Goal: Find specific page/section: Find specific page/section

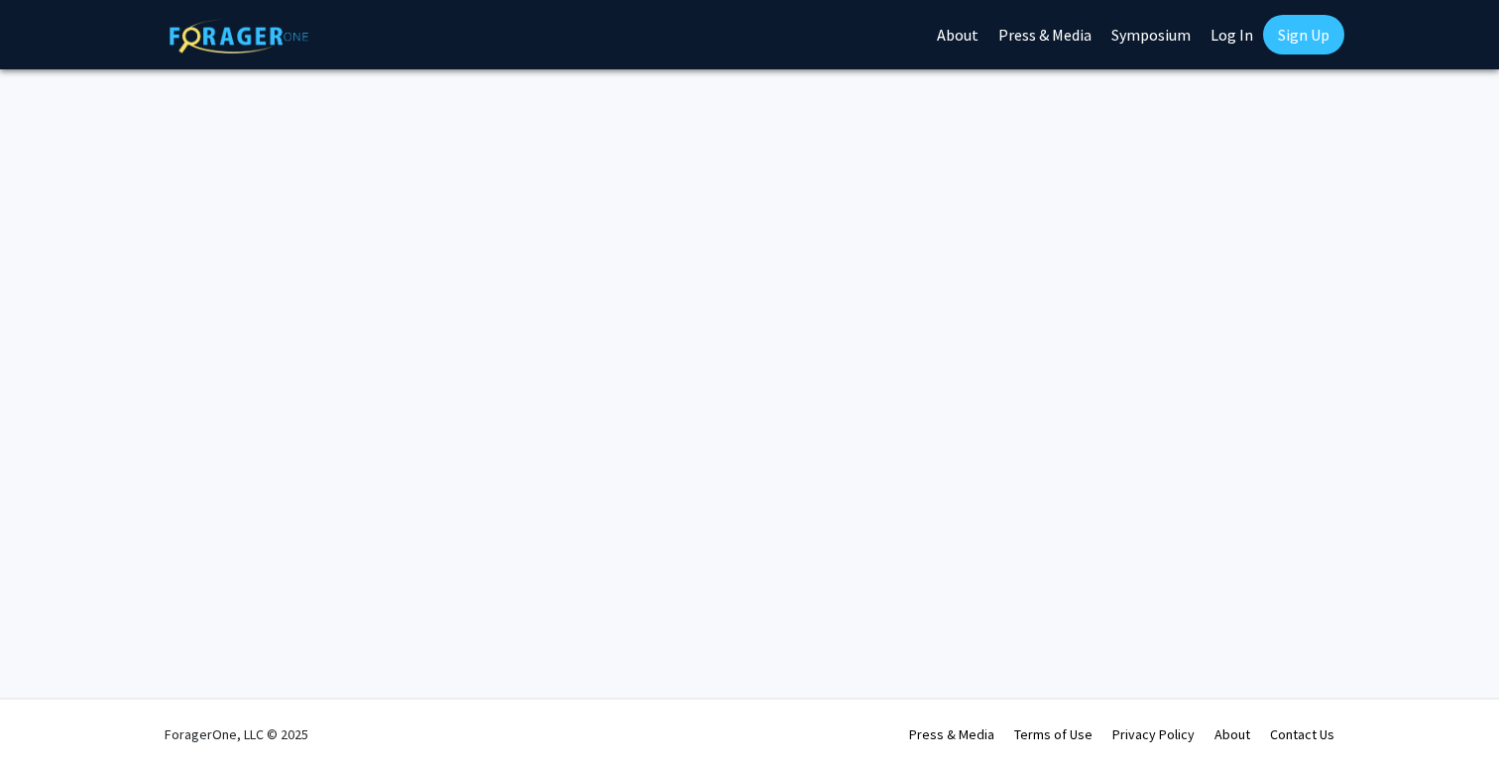
click at [1222, 48] on link "Log In" at bounding box center [1231, 34] width 62 height 69
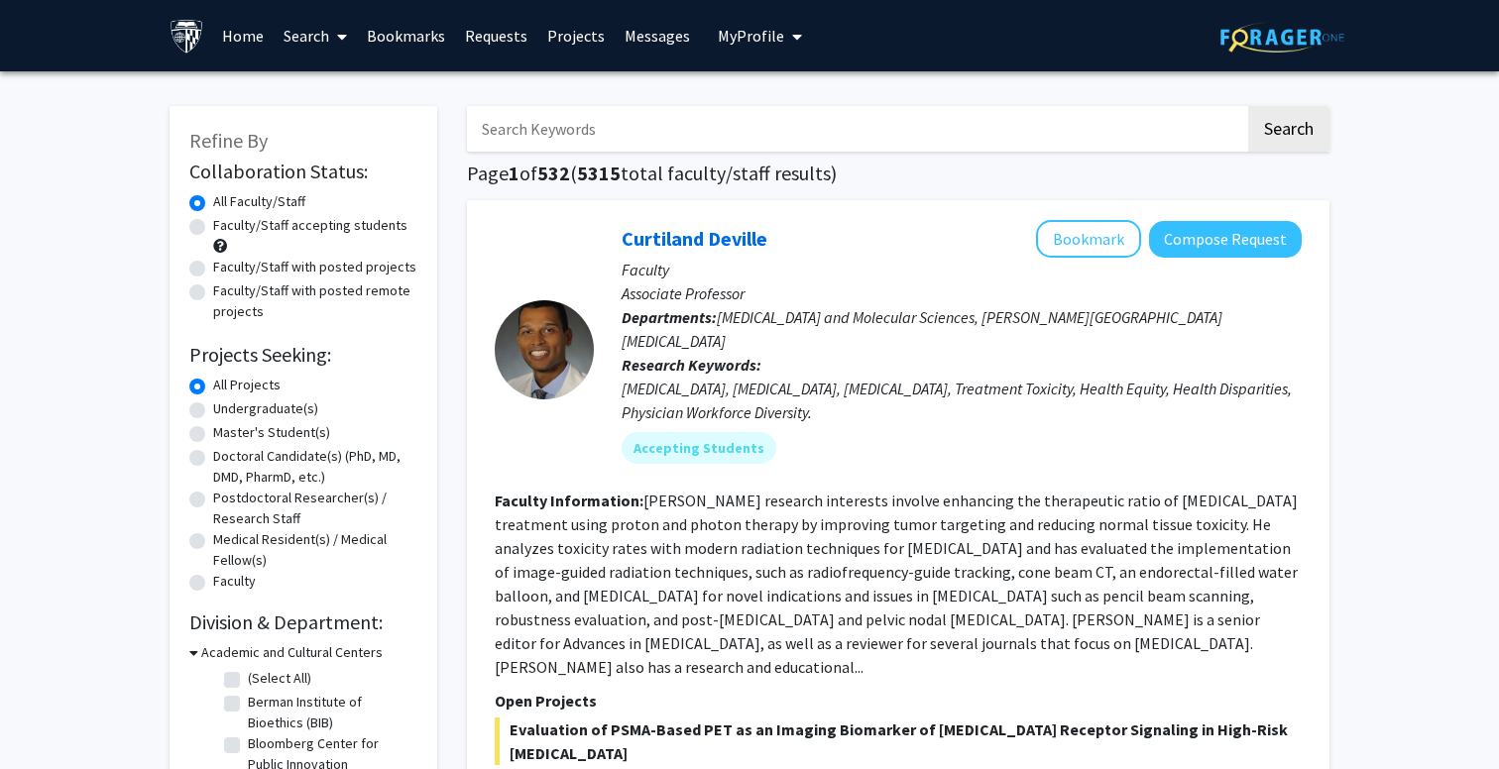
click at [658, 126] on input "Search Keywords" at bounding box center [856, 129] width 778 height 46
type input "[PERSON_NAME]"
click at [1287, 132] on button "Search" at bounding box center [1288, 129] width 81 height 46
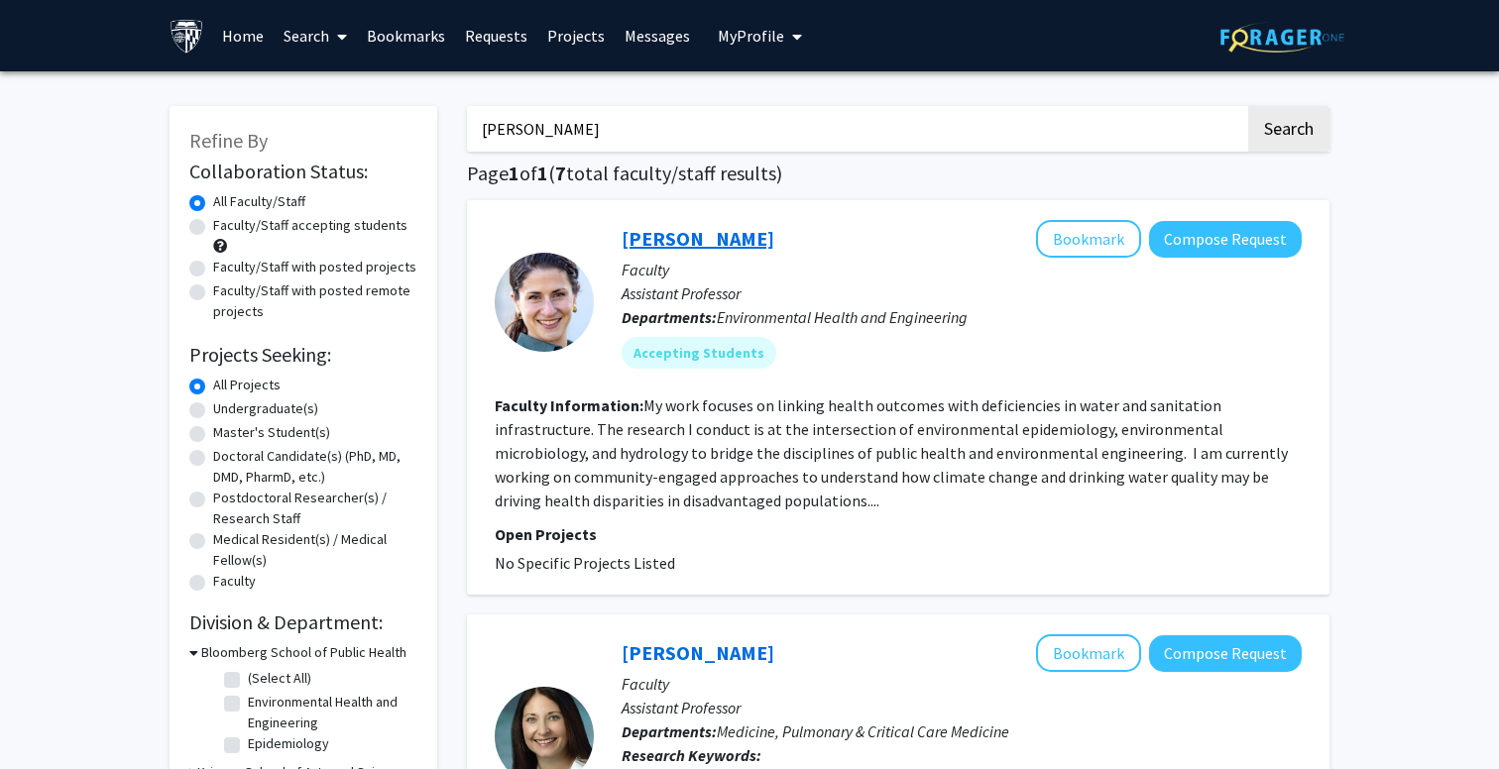
click at [710, 246] on link "[PERSON_NAME]" at bounding box center [697, 238] width 153 height 25
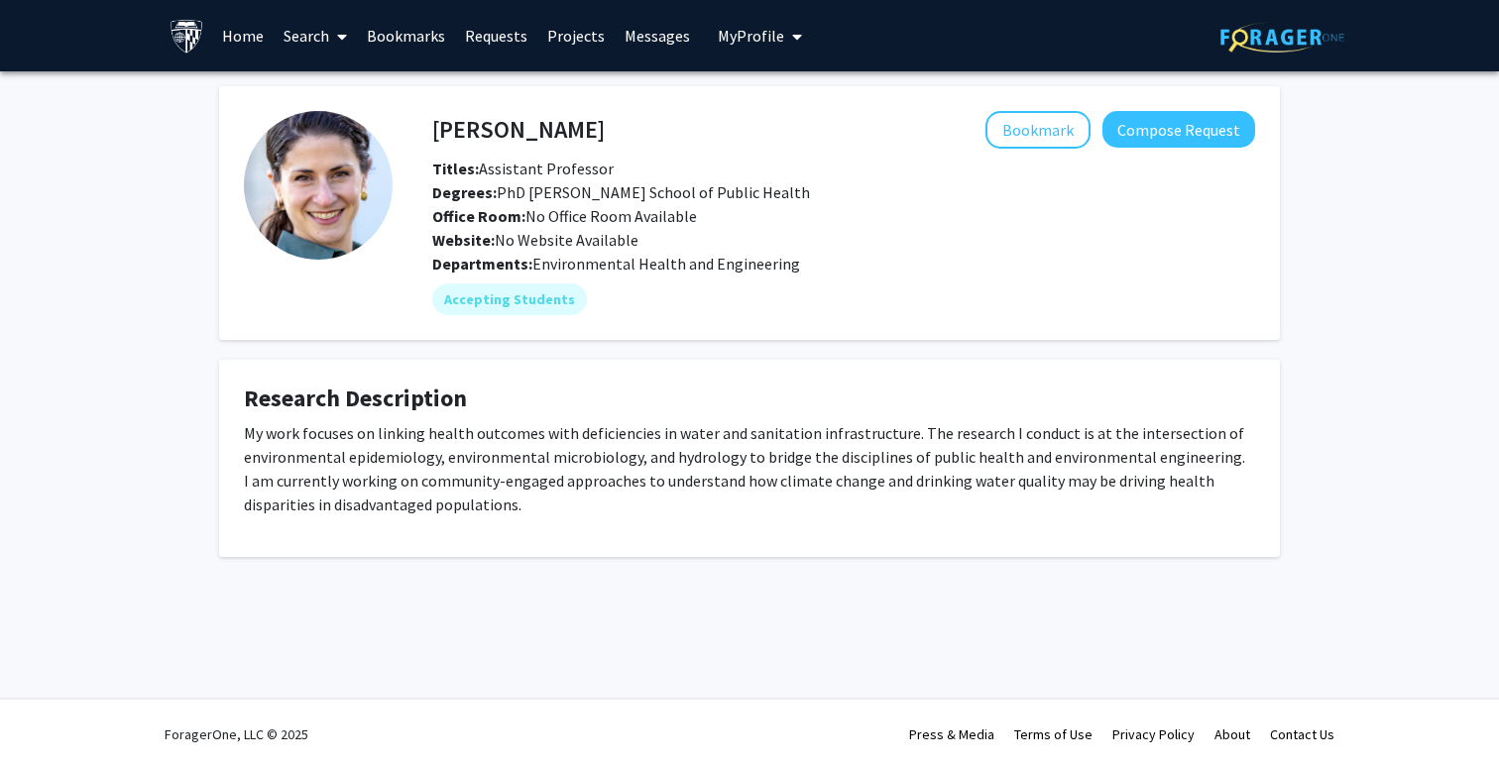
drag, startPoint x: 604, startPoint y: 129, endPoint x: 434, endPoint y: 129, distance: 169.5
click at [433, 128] on div "[PERSON_NAME] Bookmark Compose Request" at bounding box center [843, 130] width 852 height 38
copy div "[PERSON_NAME]"
click at [665, 519] on div "My work focuses on linking health outcomes with deficiencies in water and sanit…" at bounding box center [749, 476] width 1011 height 111
